Goal: Task Accomplishment & Management: Complete application form

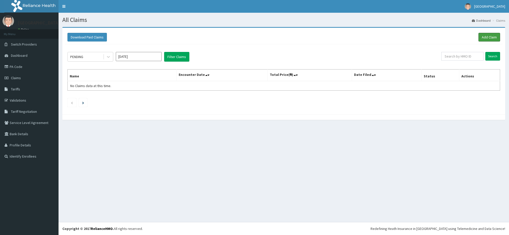
click at [489, 36] on link "Add Claim" at bounding box center [489, 37] width 22 height 9
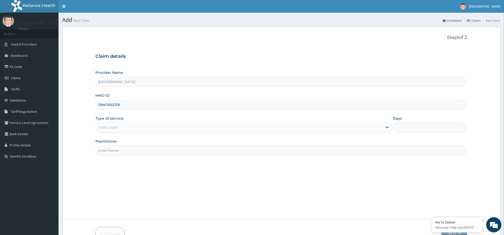
type input "SRH/10027/B"
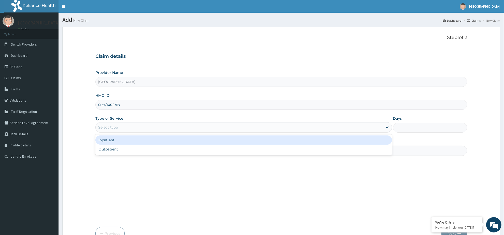
click at [125, 128] on div "Select type" at bounding box center [239, 127] width 287 height 8
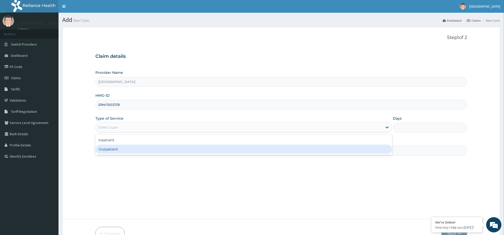
click at [116, 138] on div "Inpatient" at bounding box center [243, 139] width 297 height 9
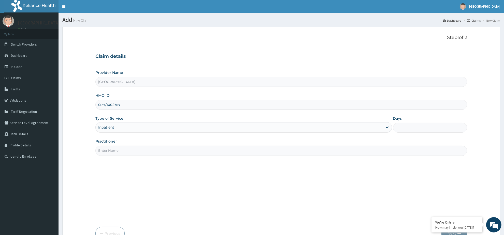
click at [111, 150] on input "Practitioner" at bounding box center [281, 151] width 372 height 10
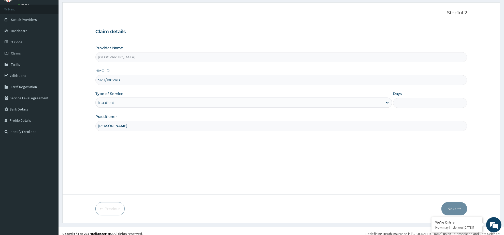
scroll to position [30, 0]
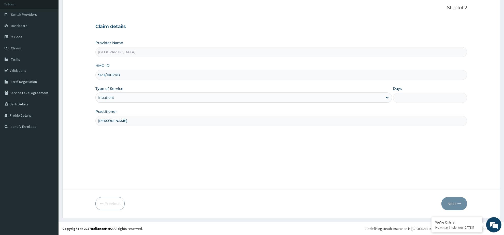
type input "DR ADEKUNLE MEGBUWAWON"
click at [414, 97] on input "Days" at bounding box center [430, 98] width 74 height 10
type input "2"
click at [451, 203] on button "Next" at bounding box center [455, 203] width 26 height 13
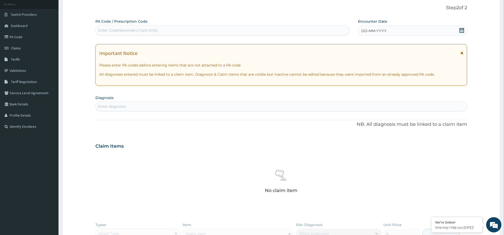
click at [462, 29] on icon at bounding box center [461, 30] width 5 height 5
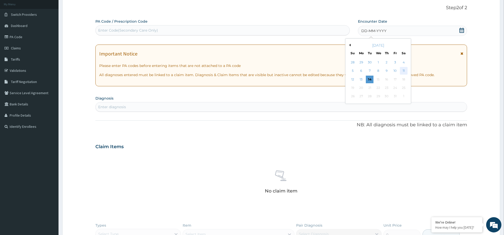
click at [403, 69] on div "11" at bounding box center [404, 71] width 8 height 8
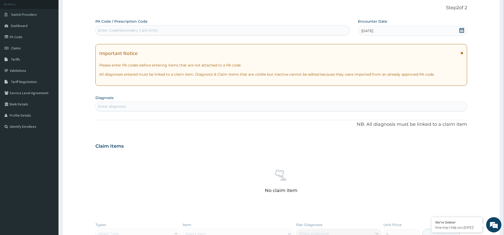
click at [460, 28] on icon at bounding box center [461, 30] width 5 height 5
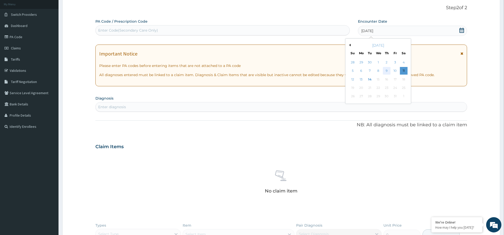
click at [387, 70] on div "9" at bounding box center [387, 71] width 8 height 8
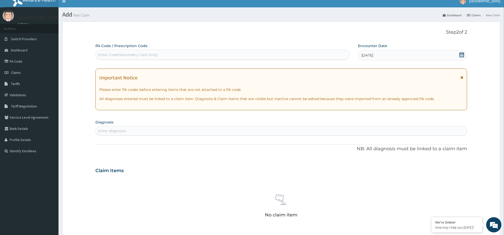
scroll to position [0, 0]
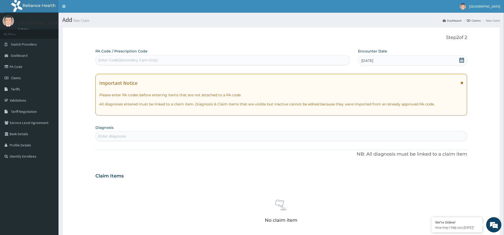
click at [172, 135] on div "Enter diagnosis" at bounding box center [281, 136] width 371 height 8
type input "M"
type input "U"
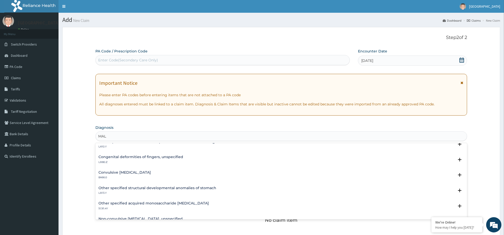
scroll to position [254, 0]
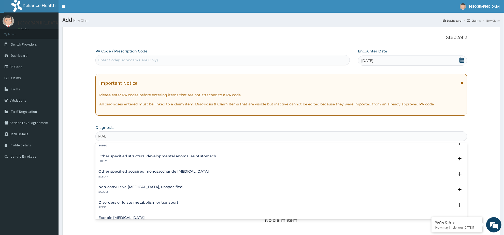
type input "MAL"
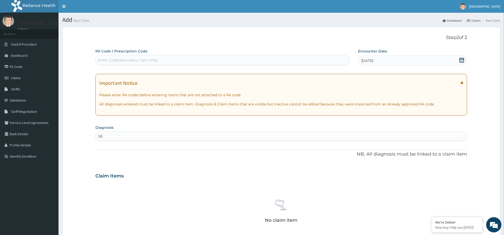
type input "S"
click at [128, 135] on div "Enter diagnosis" at bounding box center [281, 136] width 371 height 8
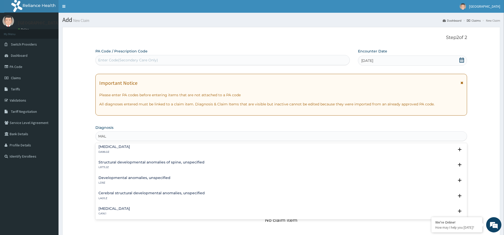
scroll to position [0, 0]
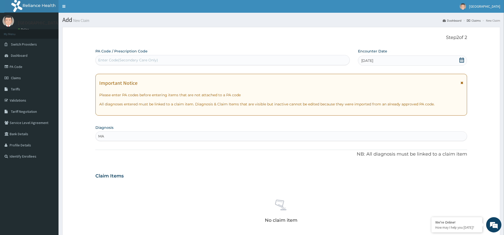
type input "M"
type input "B"
type input "CO"
click at [18, 75] on link "Claims" at bounding box center [29, 77] width 59 height 11
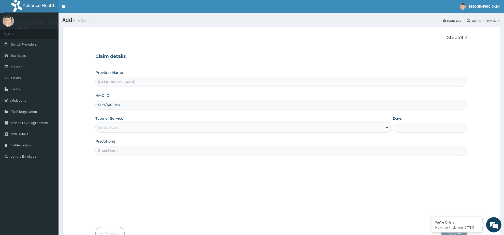
type input "SRH/10027/B"
click at [136, 127] on div "Select type" at bounding box center [239, 127] width 287 height 8
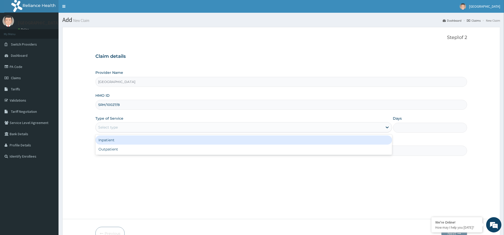
click at [137, 139] on div "Inpatient" at bounding box center [243, 139] width 297 height 9
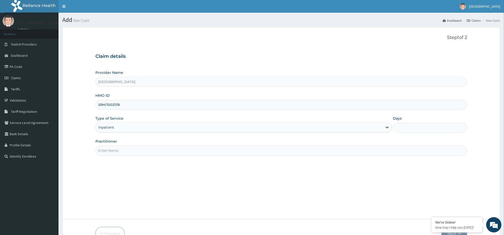
click at [141, 151] on input "Practitioner" at bounding box center [281, 151] width 372 height 10
type input "DR ADEKUNLE MEGBUWAWON"
click at [412, 125] on input "Days" at bounding box center [430, 128] width 74 height 10
type input "2"
click at [447, 227] on button "Next" at bounding box center [455, 233] width 26 height 13
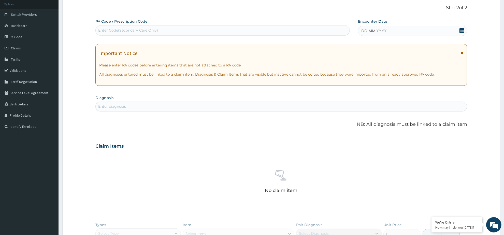
click at [461, 32] on icon at bounding box center [461, 30] width 5 height 5
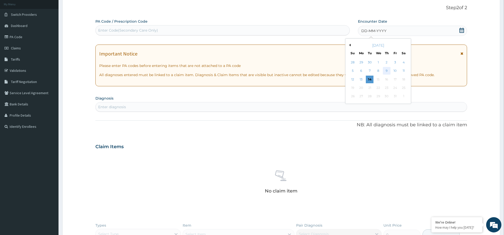
click at [385, 69] on div "9" at bounding box center [387, 71] width 8 height 8
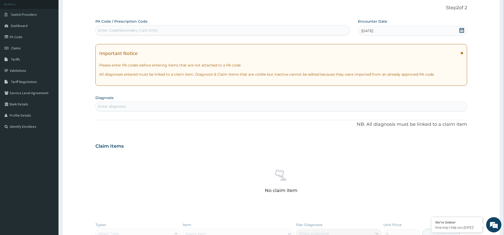
click at [181, 106] on div "Enter diagnosis" at bounding box center [281, 106] width 371 height 8
type input "C"
type input "B"
type input "I"
type input "INS"
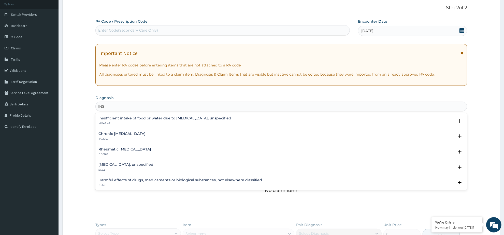
click at [145, 121] on div "Insufficient intake of food or water due to self neglect, unspecified MG43.4Z" at bounding box center [164, 120] width 133 height 9
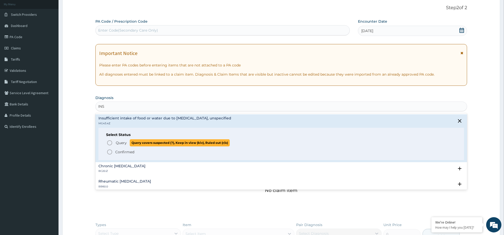
click at [110, 143] on icon "status option query" at bounding box center [110, 143] width 6 height 6
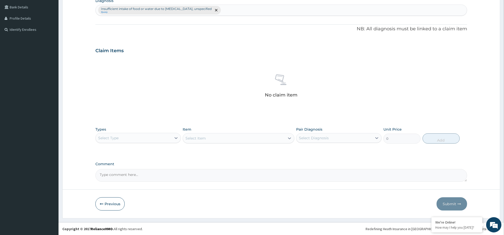
scroll to position [127, 0]
click at [126, 177] on textarea "Comment" at bounding box center [281, 175] width 372 height 13
click at [116, 175] on textarea "Comment" at bounding box center [281, 175] width 372 height 13
paste textarea "Severe malaria Sepsis Conjuctivites insomnia"
type textarea "Severe malaria Sepsis Conjuctivites insomnia"
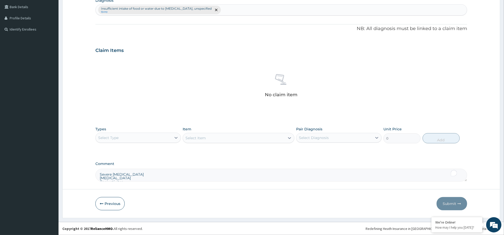
click at [140, 142] on div "Select Type" at bounding box center [134, 138] width 76 height 8
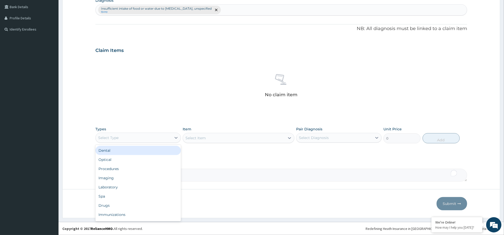
click at [146, 137] on div "Select Type" at bounding box center [134, 138] width 76 height 8
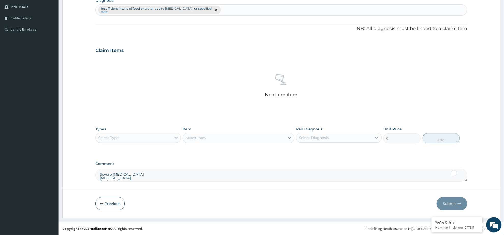
scroll to position [6, 0]
click at [146, 137] on div "Select Type" at bounding box center [134, 138] width 76 height 8
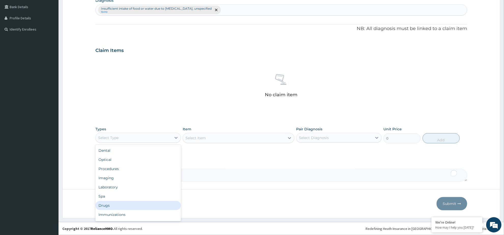
click at [133, 202] on div "Drugs" at bounding box center [138, 205] width 86 height 9
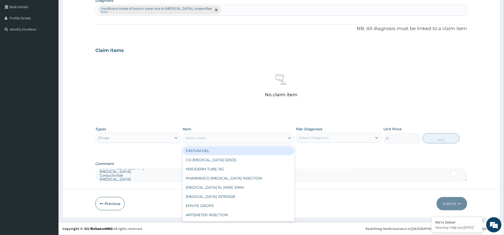
click at [233, 141] on div "Select Item" at bounding box center [234, 138] width 102 height 8
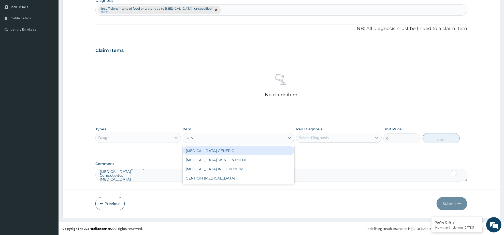
type input "GENT"
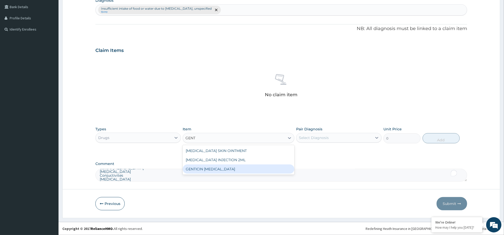
click at [235, 174] on div "GENTAMICIN SKIN OINTMENT GENTAMICIN INJECTION 2ML GENTICIN EYE DROP" at bounding box center [238, 160] width 111 height 30
click at [241, 168] on div "GENTICIN EYE DROP" at bounding box center [238, 168] width 111 height 9
type input "1012"
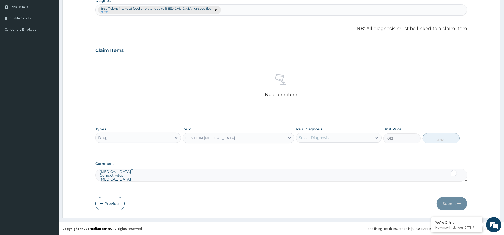
click at [337, 138] on div "Select Diagnosis" at bounding box center [334, 138] width 76 height 8
click at [335, 152] on label "Insufficient intake of food or water due to self neglect, unspecified" at bounding box center [342, 153] width 74 height 10
checkbox input "true"
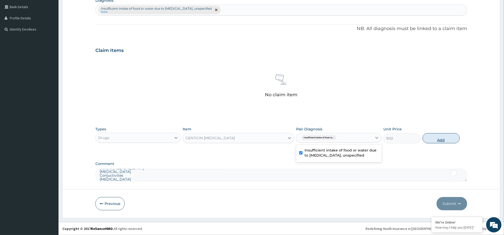
click at [435, 139] on button "Add" at bounding box center [441, 138] width 37 height 10
type input "0"
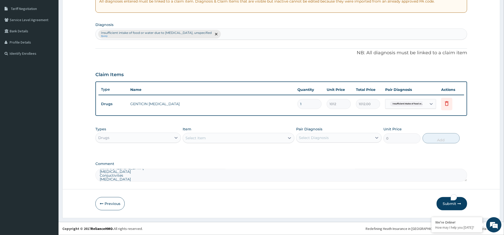
scroll to position [102, 0]
click at [214, 139] on div "Select Item" at bounding box center [234, 138] width 102 height 8
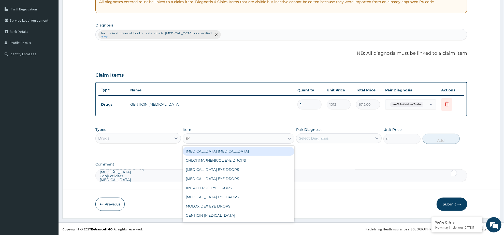
type input "EYE"
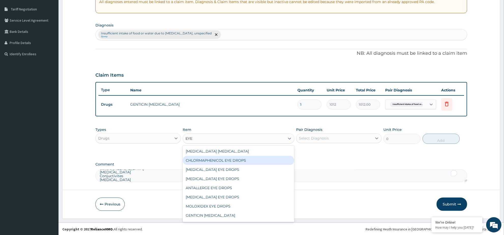
click at [244, 160] on div "CHLORMAPHENICOL EYE DROPS" at bounding box center [238, 160] width 111 height 9
type input "1012"
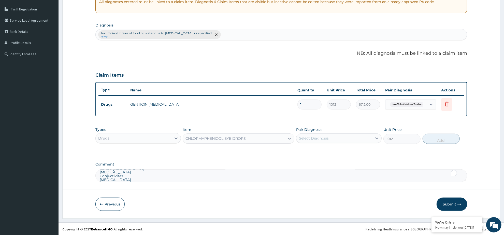
click at [339, 137] on div "Select Diagnosis" at bounding box center [334, 138] width 76 height 8
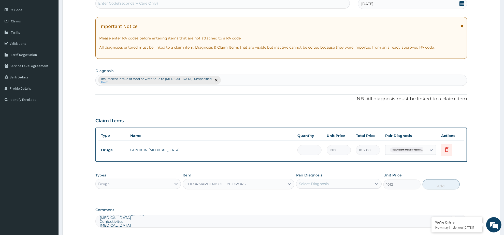
scroll to position [95, 0]
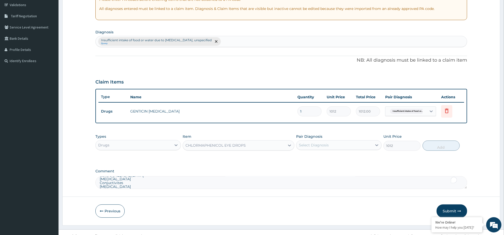
click at [223, 145] on div "CHLORMAPHENICOL EYE DROPS" at bounding box center [216, 145] width 60 height 5
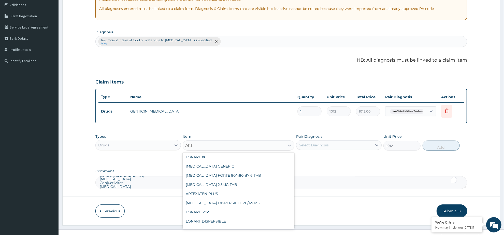
type input "ARTE"
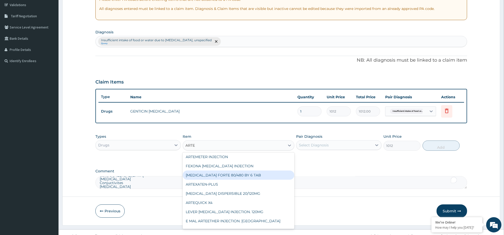
click at [251, 176] on div "COARTEM FORTE 80/480 BY 6 TAB" at bounding box center [238, 175] width 111 height 9
type input "480.7"
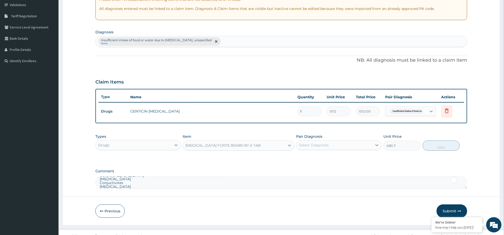
click at [339, 146] on div "Select Diagnosis" at bounding box center [334, 145] width 76 height 8
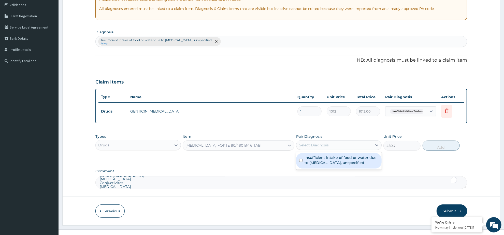
click at [333, 158] on label "Insufficient intake of food or water due to self neglect, unspecified" at bounding box center [342, 160] width 74 height 10
checkbox input "true"
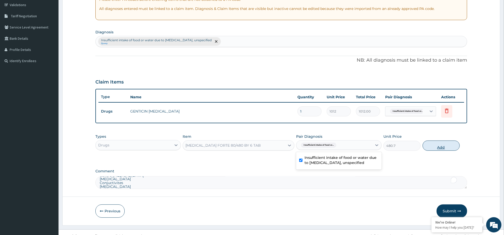
click at [435, 146] on button "Add" at bounding box center [441, 145] width 37 height 10
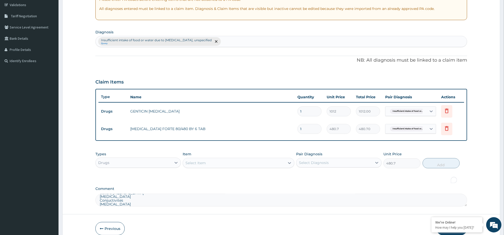
type input "0"
drag, startPoint x: 304, startPoint y: 129, endPoint x: 293, endPoint y: 127, distance: 10.8
click at [293, 127] on tr "Drugs COARTEM FORTE 80/480 BY 6 TAB 1 480.7 480.70 Insufficient intake of food …" at bounding box center [281, 129] width 366 height 18
type input "6"
type input "2884.20"
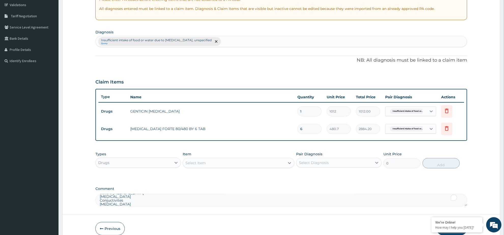
type input "6"
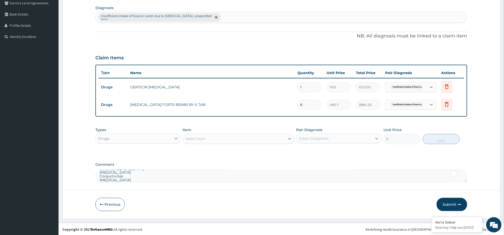
scroll to position [120, 0]
click at [130, 179] on textarea "Severe malaria Sepsis Conjuctivites insomnia" at bounding box center [281, 175] width 372 height 13
type textarea "Severe malaria Sepsis Conjuctivites insomnia MALARIA"
click at [451, 202] on button "Submit" at bounding box center [452, 203] width 31 height 13
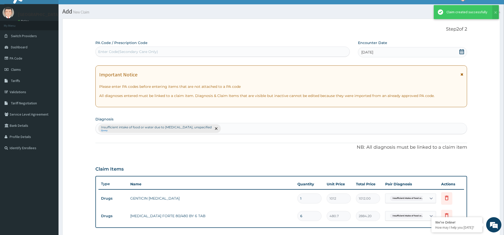
scroll to position [120, 0]
